Goal: Task Accomplishment & Management: Use online tool/utility

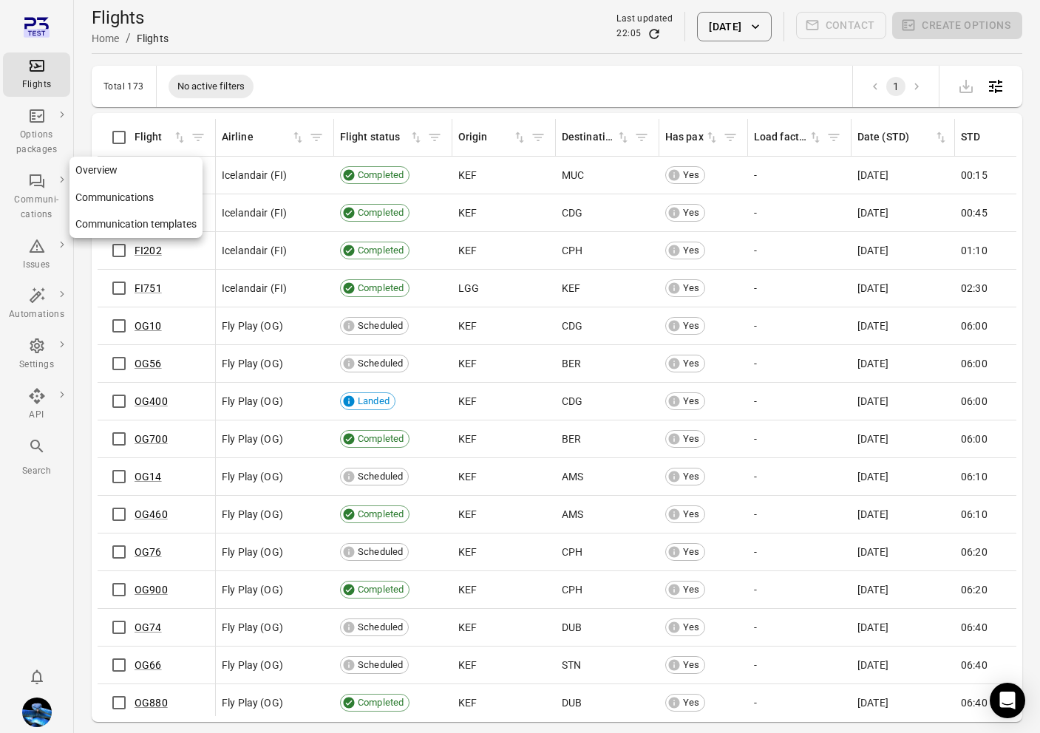
click at [106, 224] on link "Communication templates" at bounding box center [135, 224] width 133 height 27
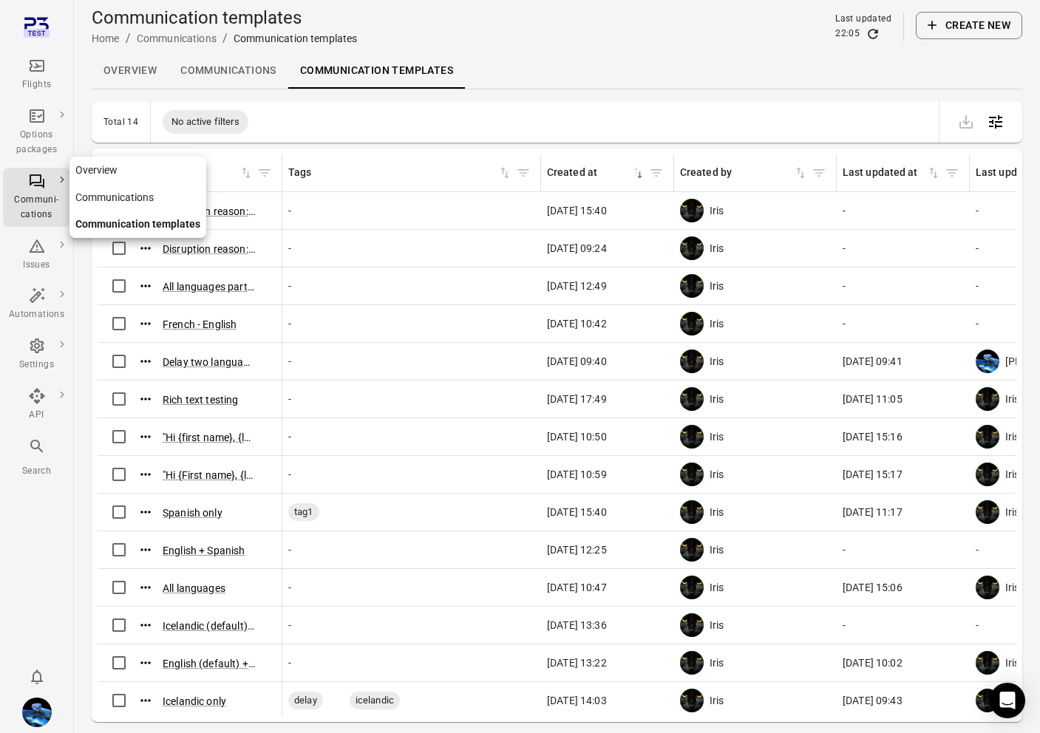
click at [99, 224] on link "Communication templates" at bounding box center [137, 224] width 137 height 27
click at [954, 13] on button "Create new" at bounding box center [969, 25] width 106 height 27
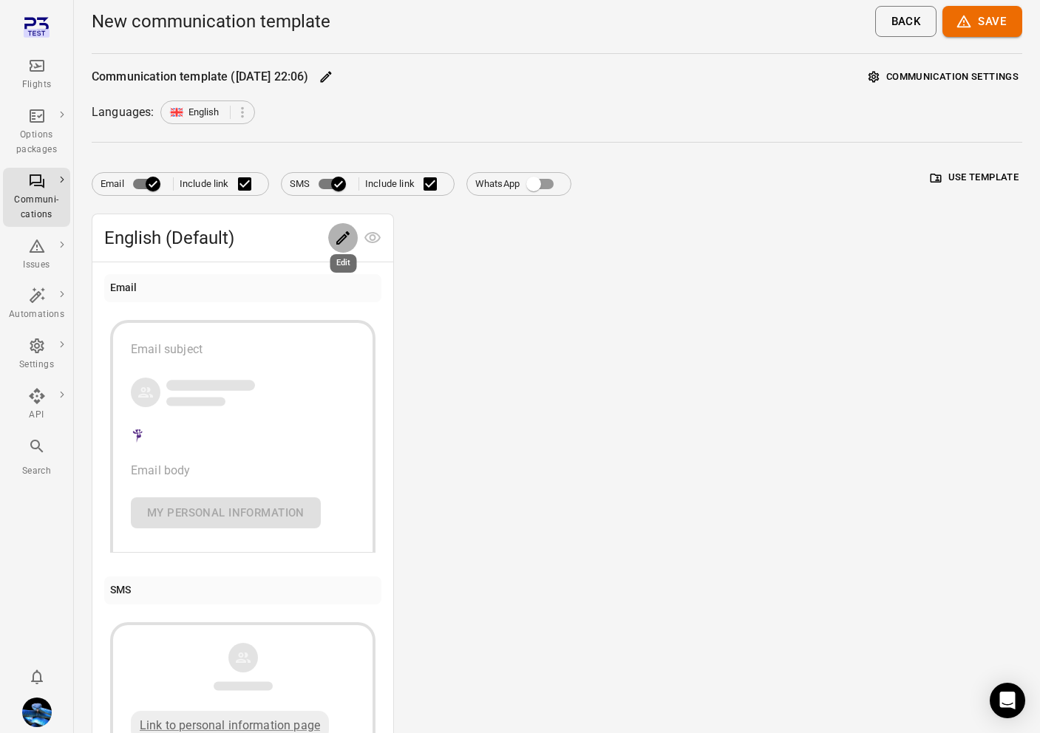
click at [346, 241] on icon "Edit" at bounding box center [343, 238] width 18 height 18
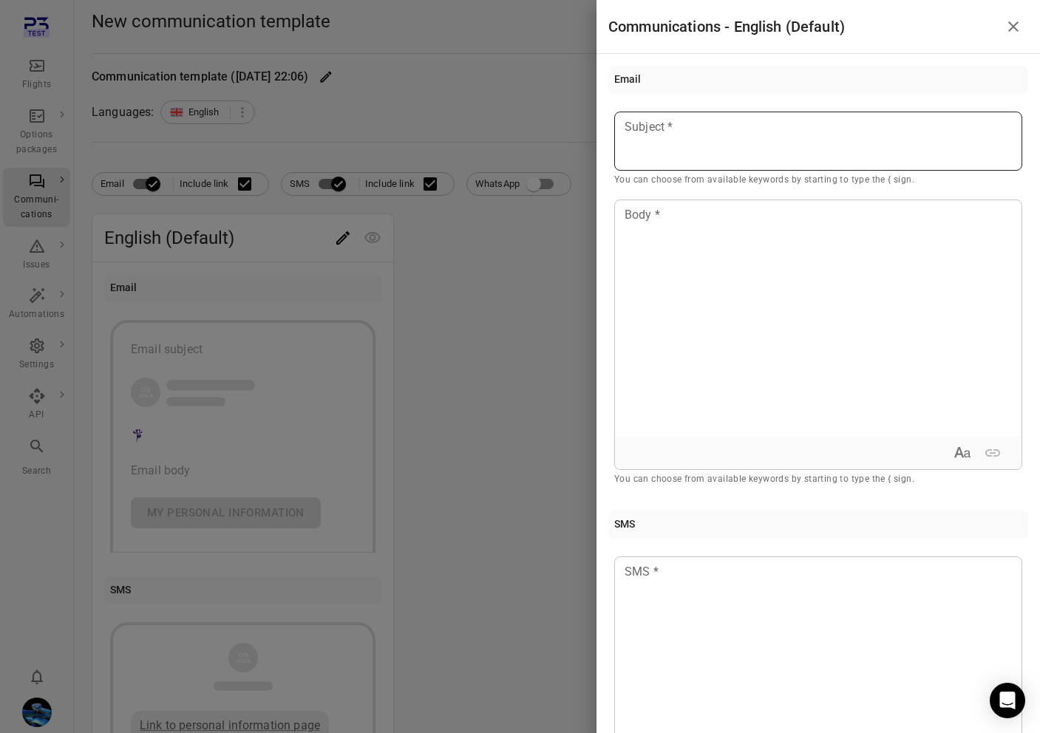
click at [694, 126] on p at bounding box center [818, 127] width 386 height 18
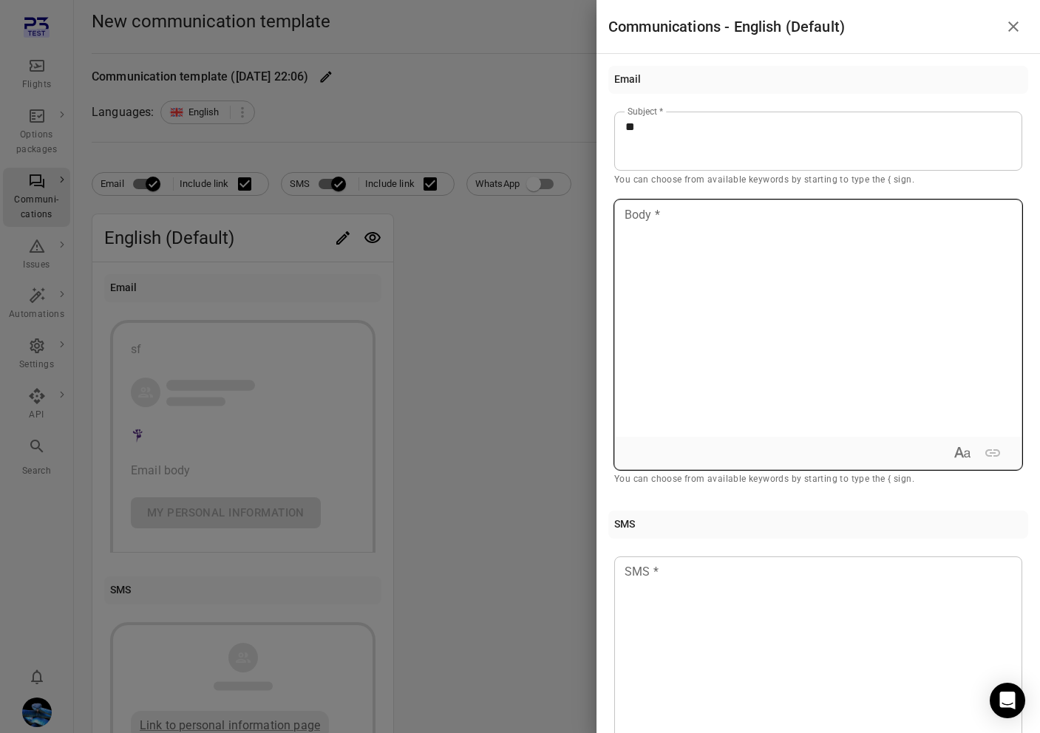
click at [662, 305] on div at bounding box center [818, 318] width 407 height 237
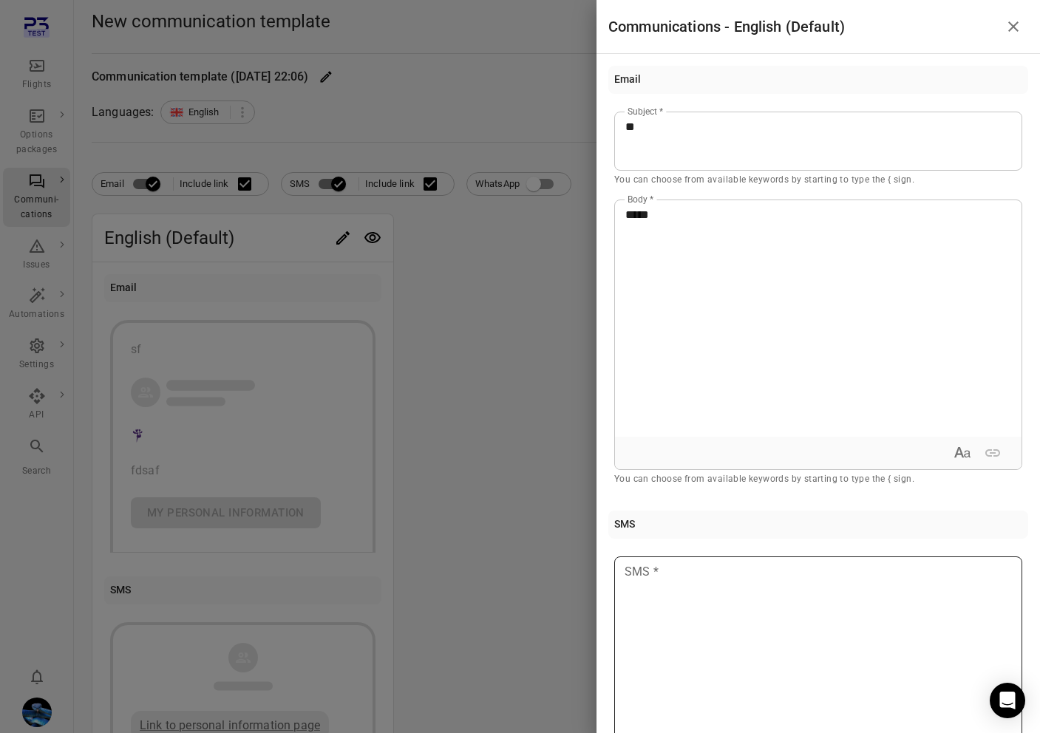
click at [660, 572] on p at bounding box center [818, 572] width 386 height 18
click at [422, 351] on div at bounding box center [520, 366] width 1040 height 733
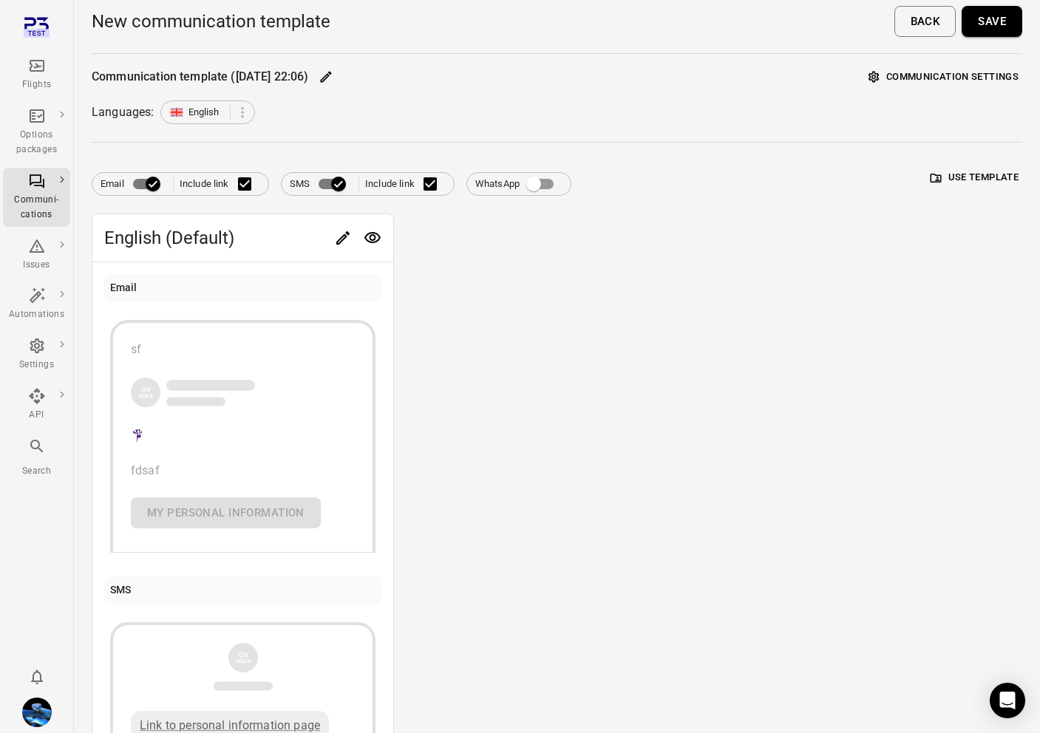
click at [333, 78] on icon "Edit" at bounding box center [326, 76] width 15 height 15
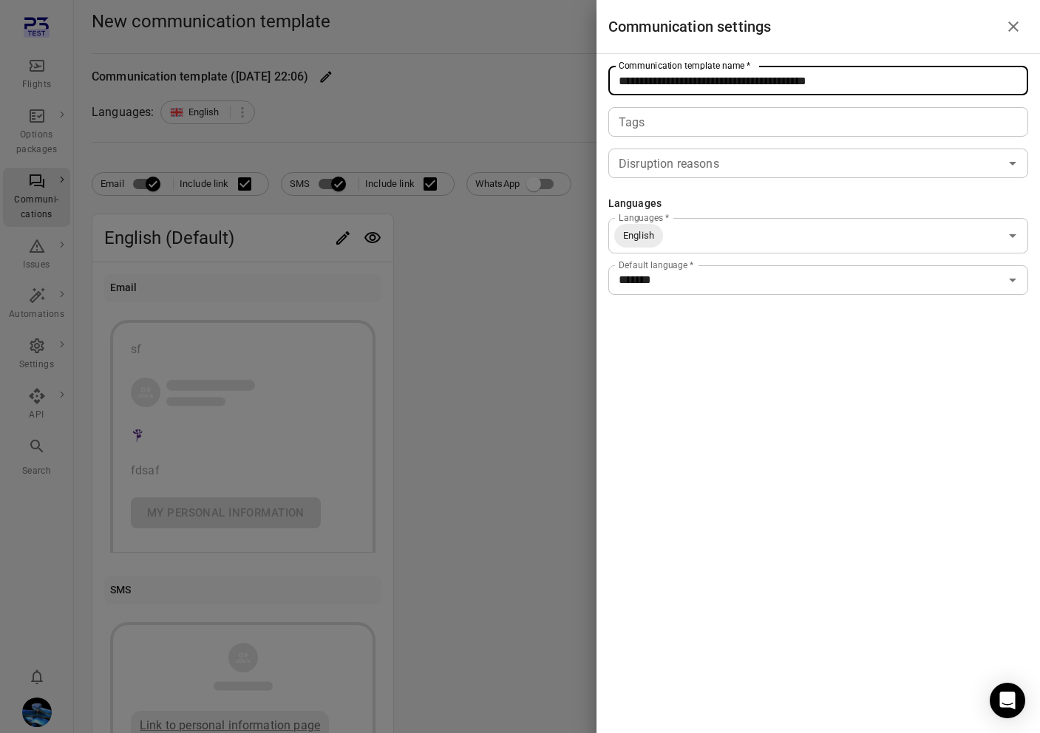
click at [741, 83] on input "**********" at bounding box center [818, 81] width 420 height 30
click at [438, 145] on div at bounding box center [520, 366] width 1040 height 733
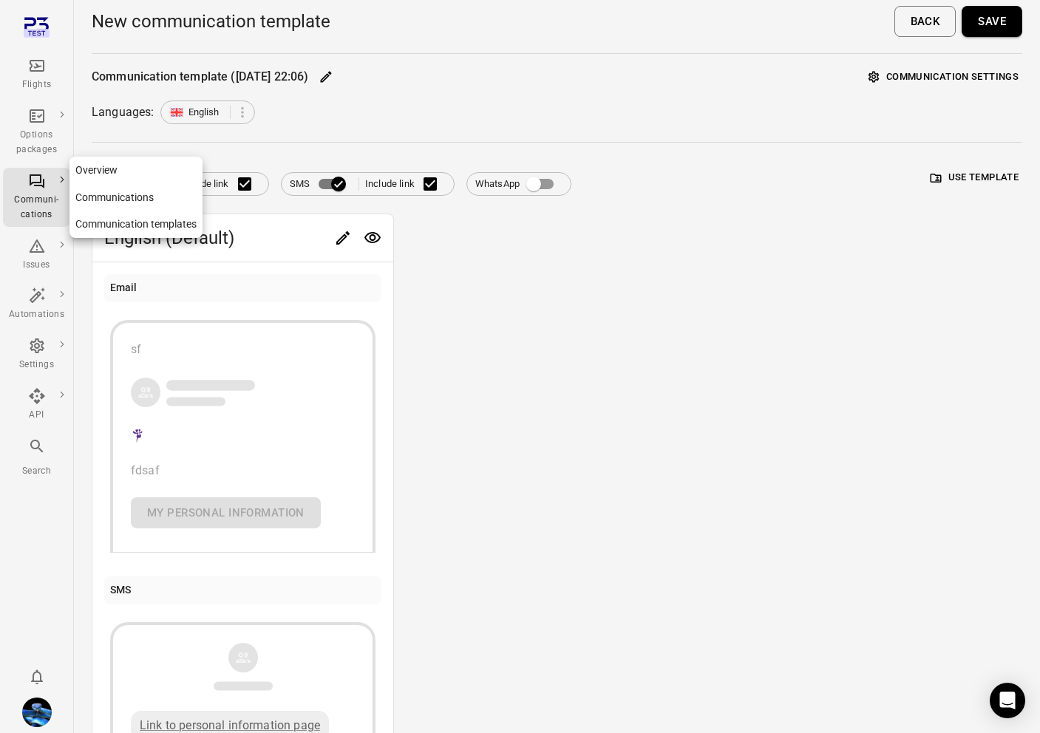
click at [80, 225] on link "Communication templates" at bounding box center [135, 224] width 133 height 27
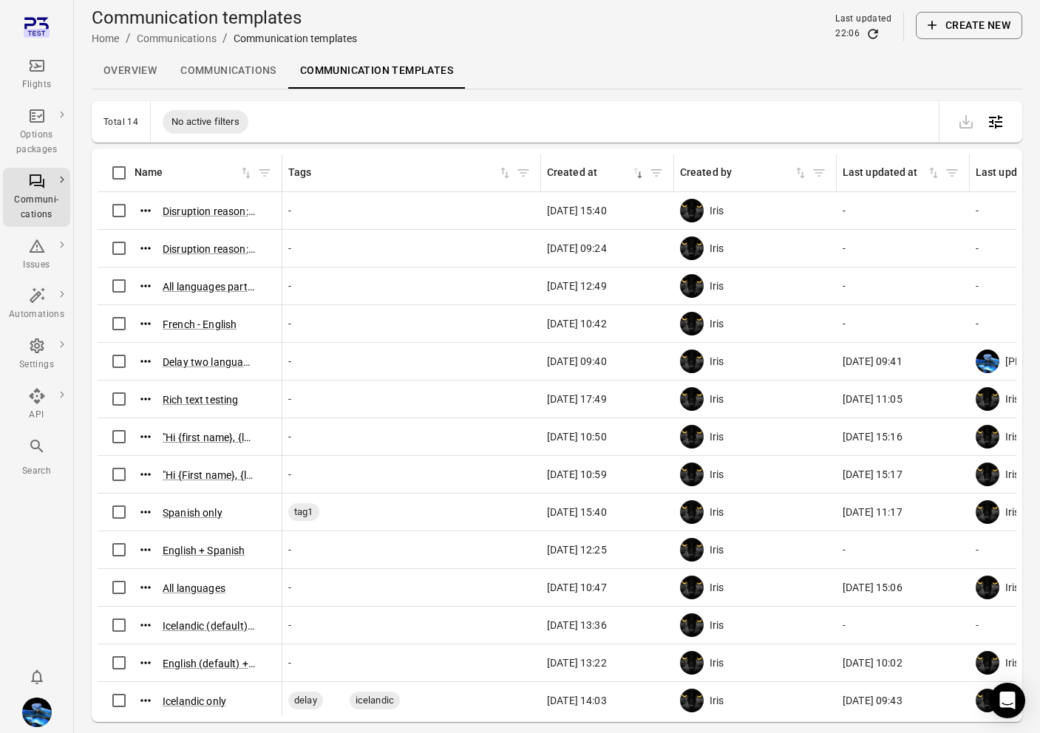
click at [972, 20] on button "Create new" at bounding box center [969, 25] width 106 height 27
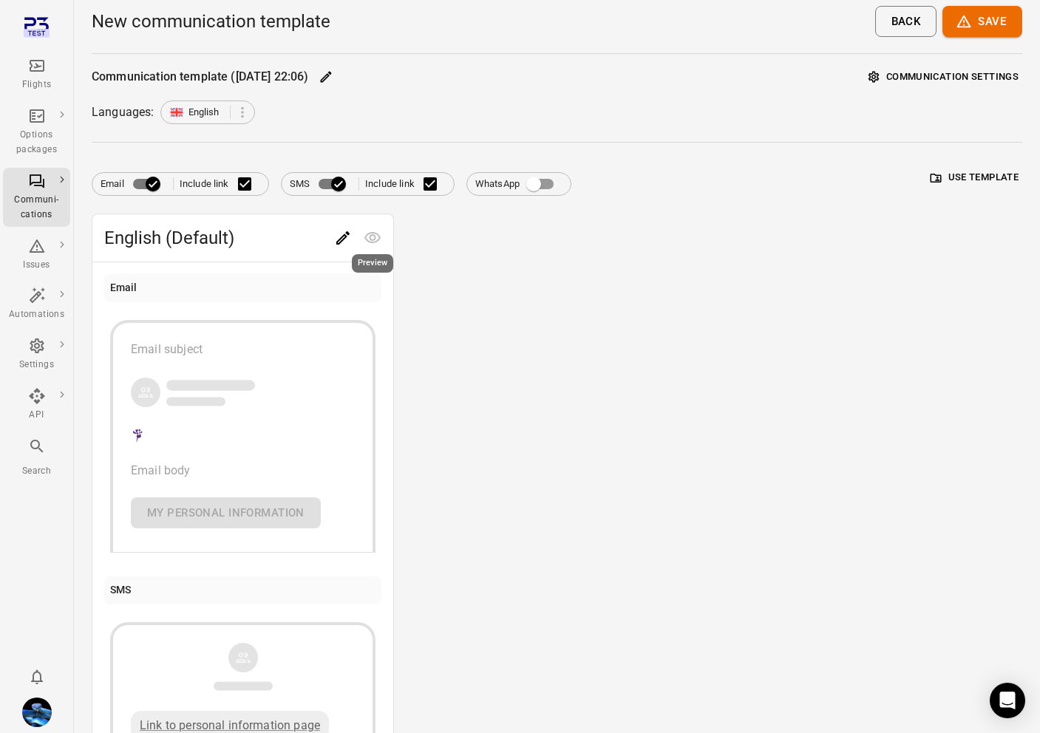
click at [339, 235] on icon "Edit" at bounding box center [343, 238] width 18 height 18
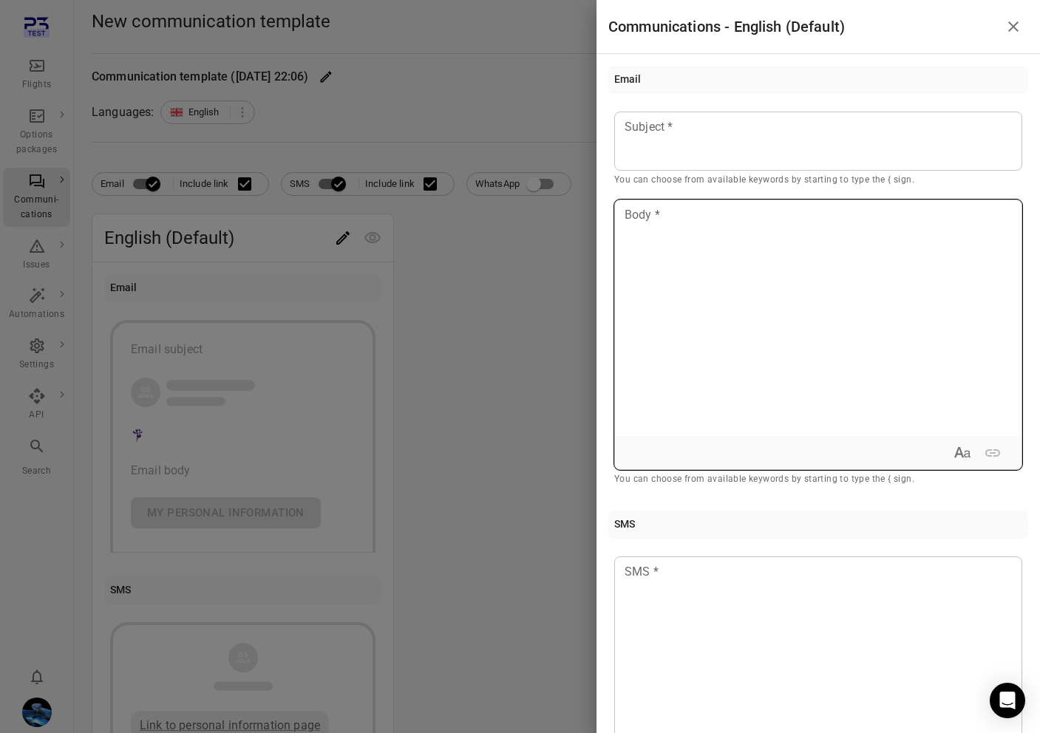
click at [835, 312] on div at bounding box center [818, 318] width 407 height 237
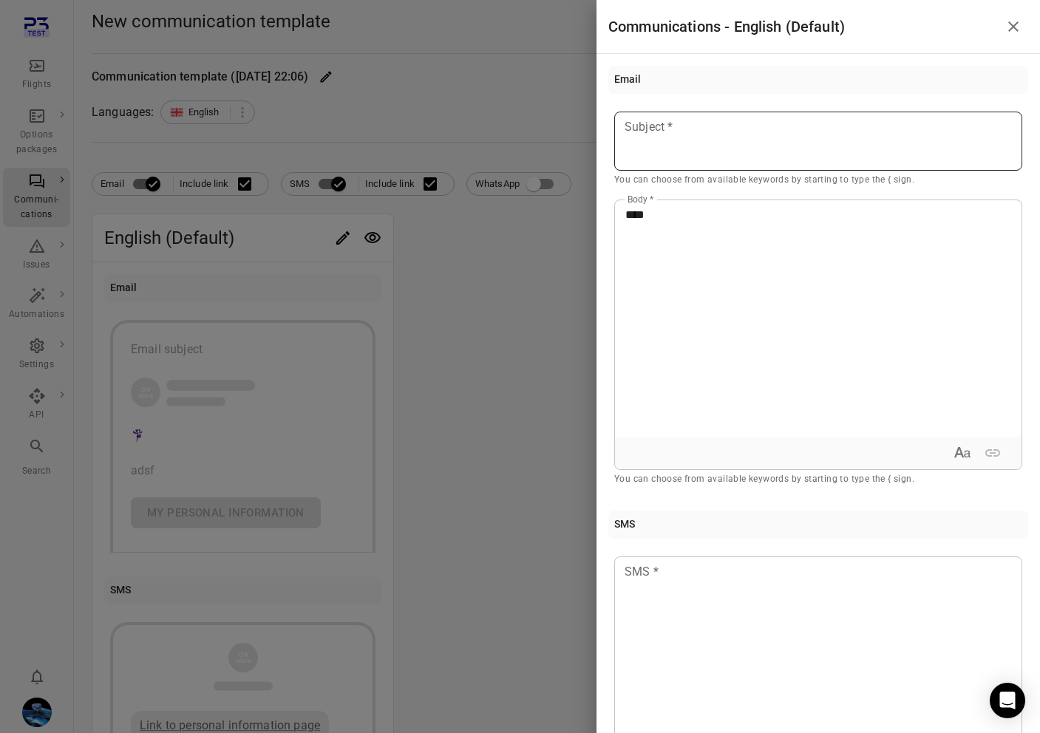
click at [798, 164] on div at bounding box center [818, 141] width 408 height 59
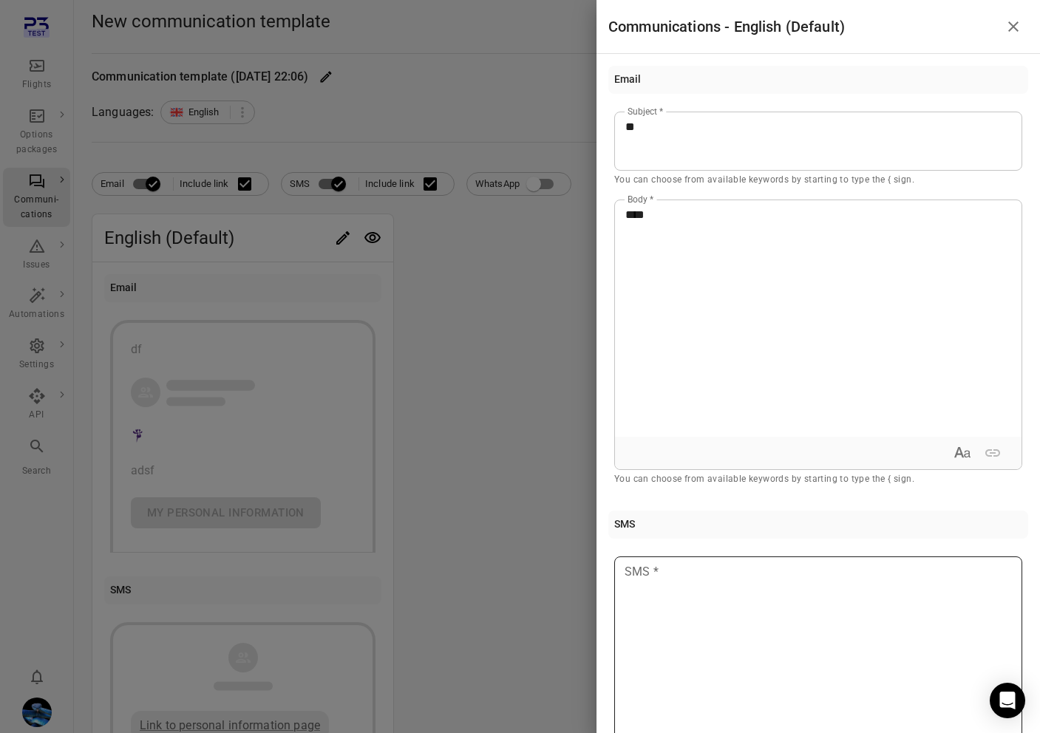
click at [755, 645] on div at bounding box center [818, 675] width 408 height 237
click at [518, 483] on div at bounding box center [520, 366] width 1040 height 733
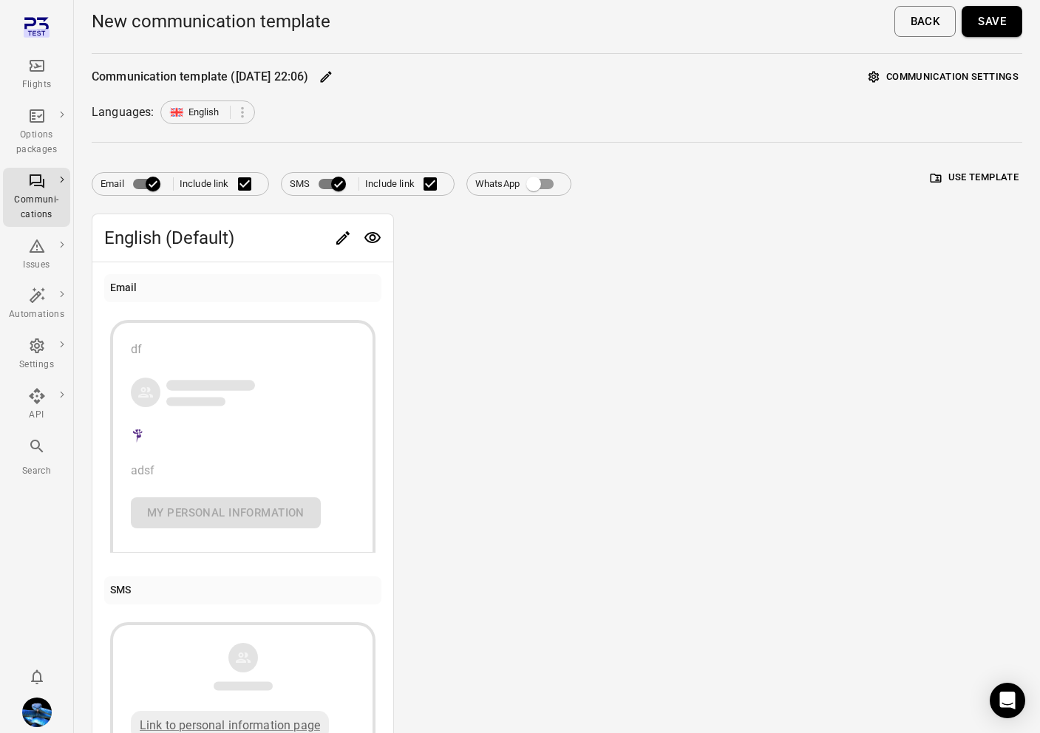
click at [333, 76] on icon "Edit" at bounding box center [326, 76] width 15 height 15
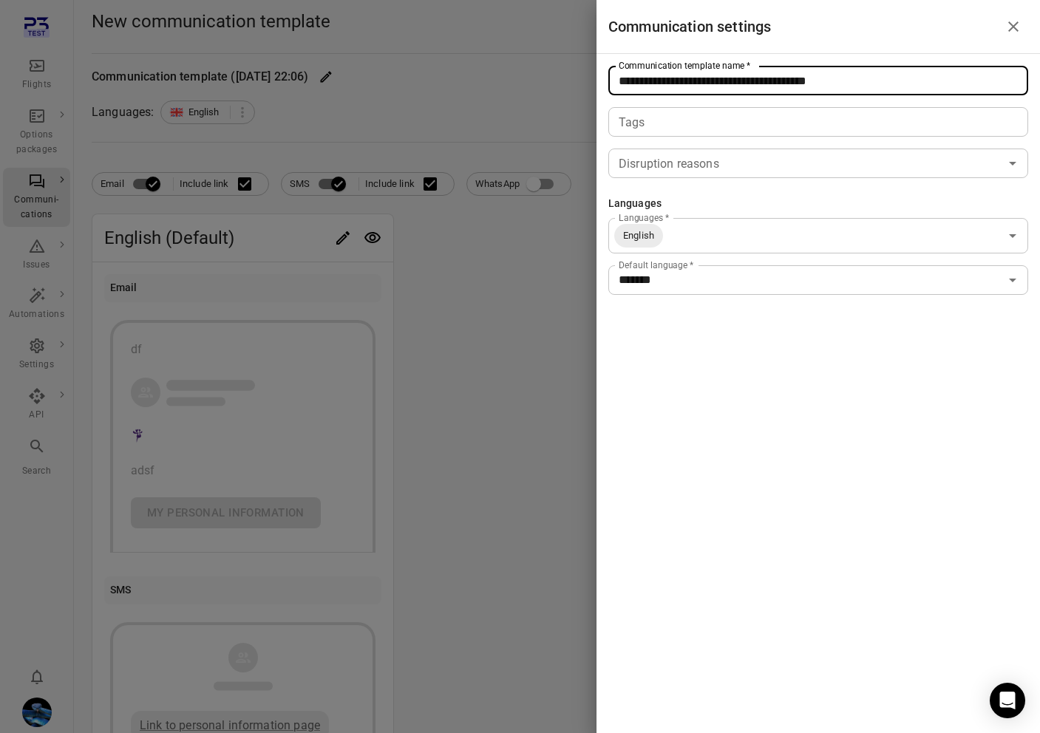
click at [744, 75] on input "**********" at bounding box center [818, 81] width 420 height 30
type input "***"
click at [520, 237] on div at bounding box center [520, 366] width 1040 height 733
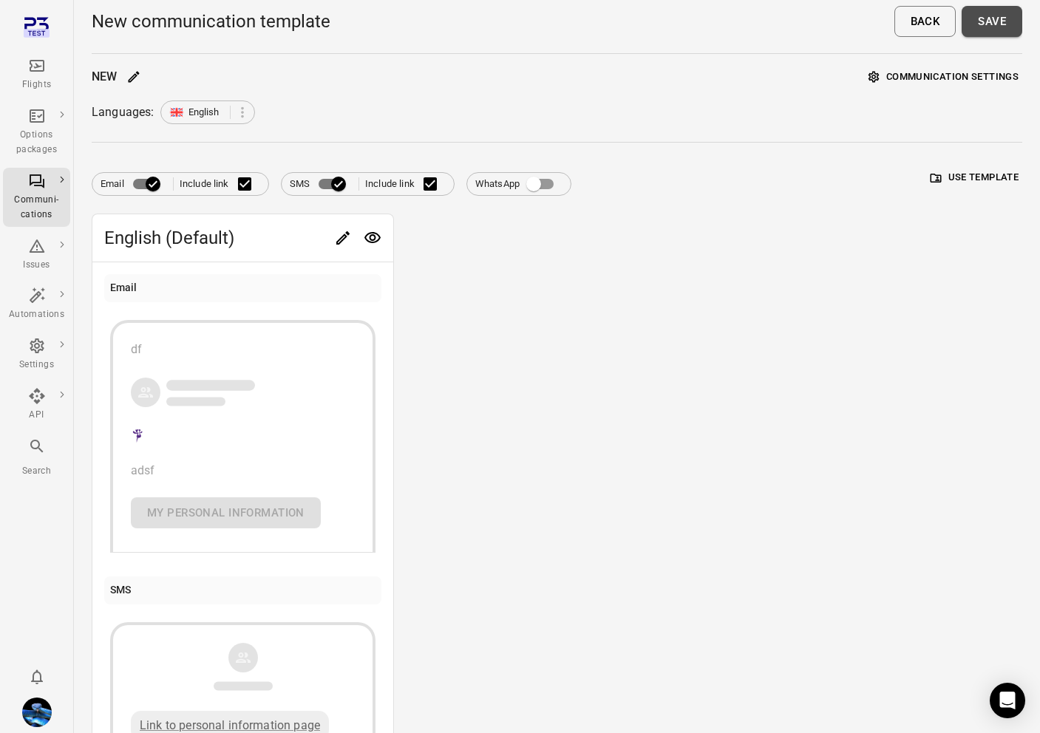
click at [985, 29] on button "Save" at bounding box center [992, 21] width 61 height 31
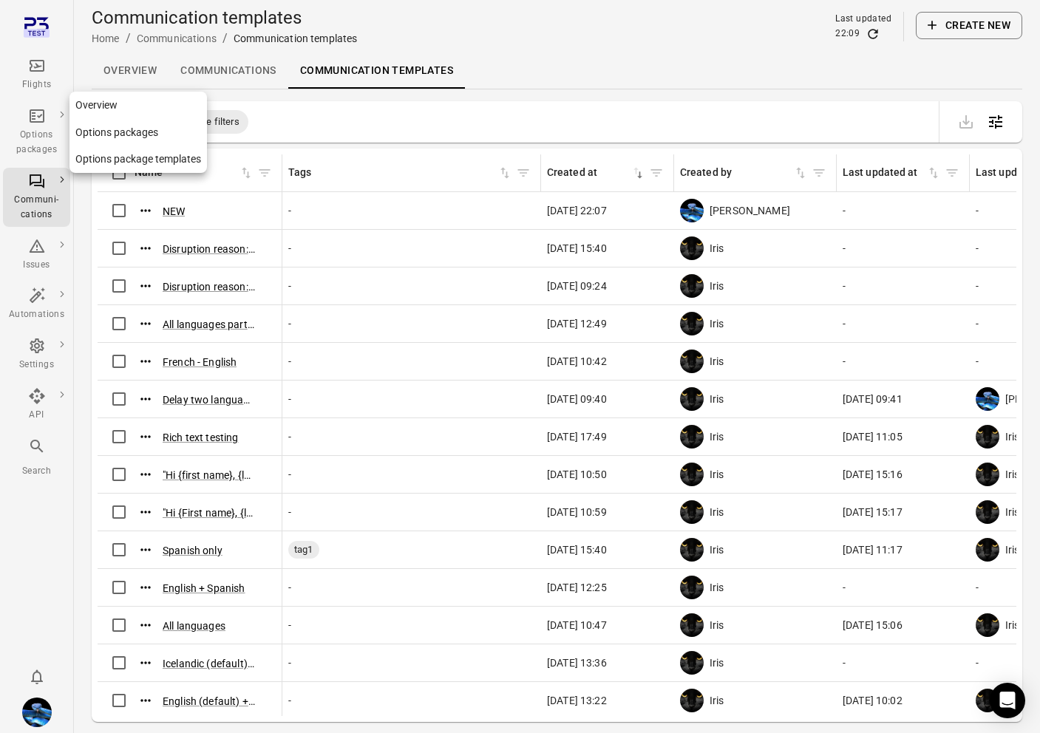
click at [106, 155] on link "Options package templates" at bounding box center [137, 159] width 137 height 27
